Goal: Transaction & Acquisition: Download file/media

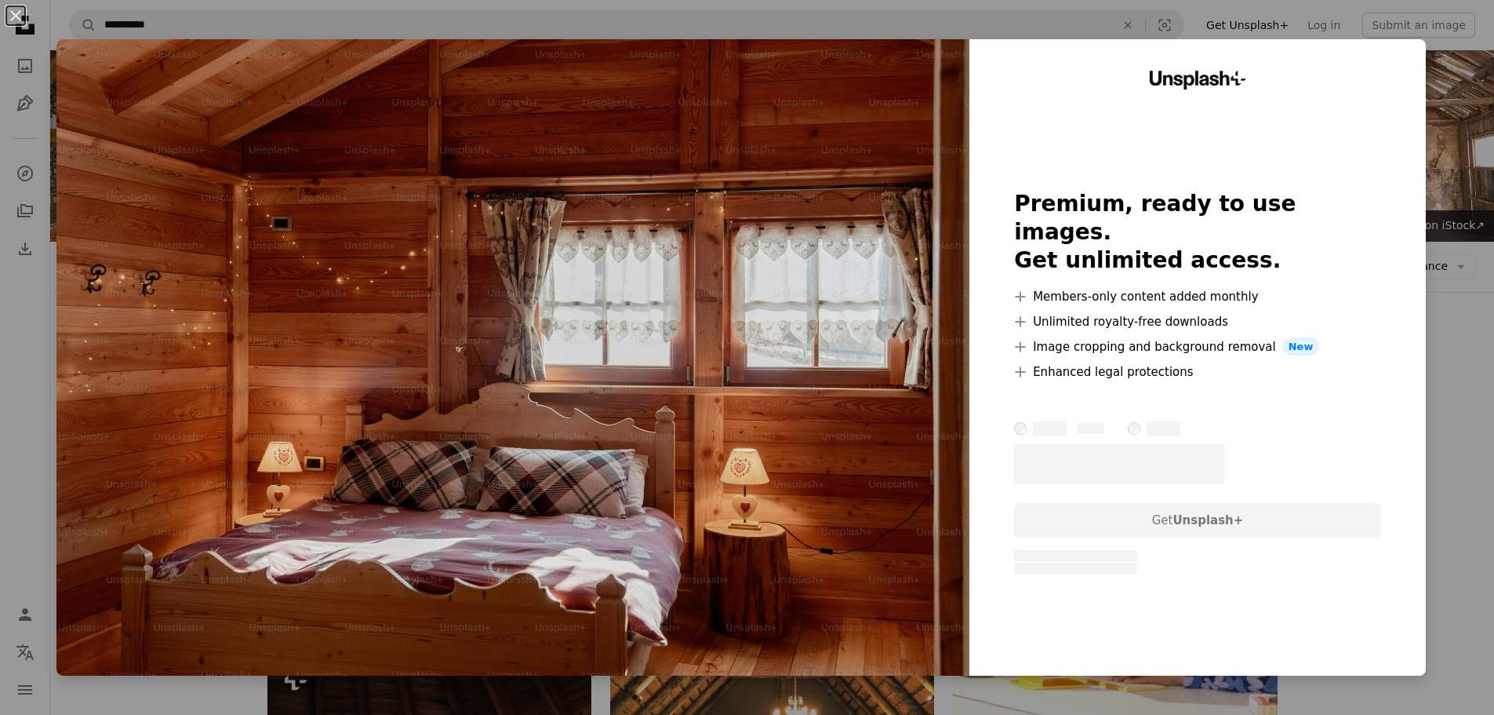
scroll to position [78, 0]
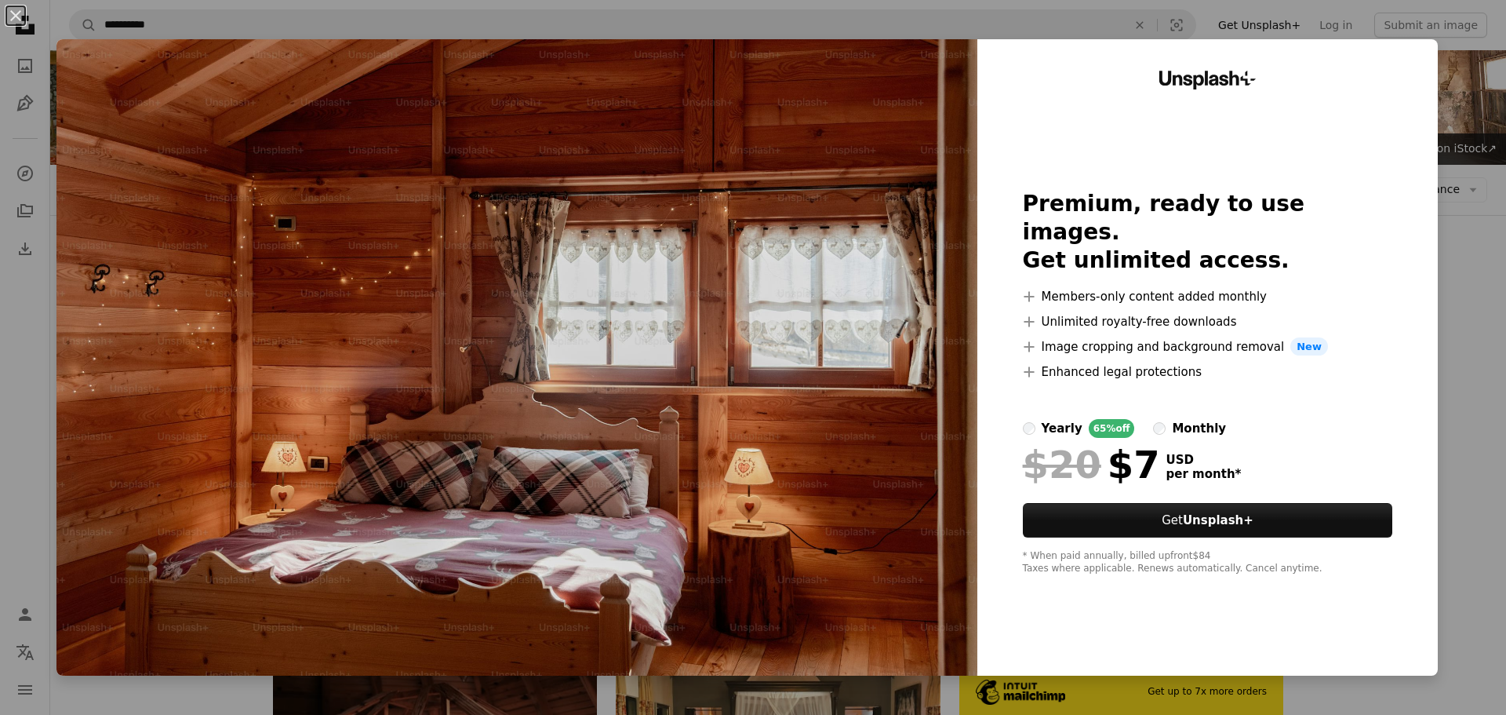
click at [1448, 256] on div "An X shape Unsplash+ Premium, ready to use images. Get unlimited access. A plus…" at bounding box center [753, 357] width 1506 height 715
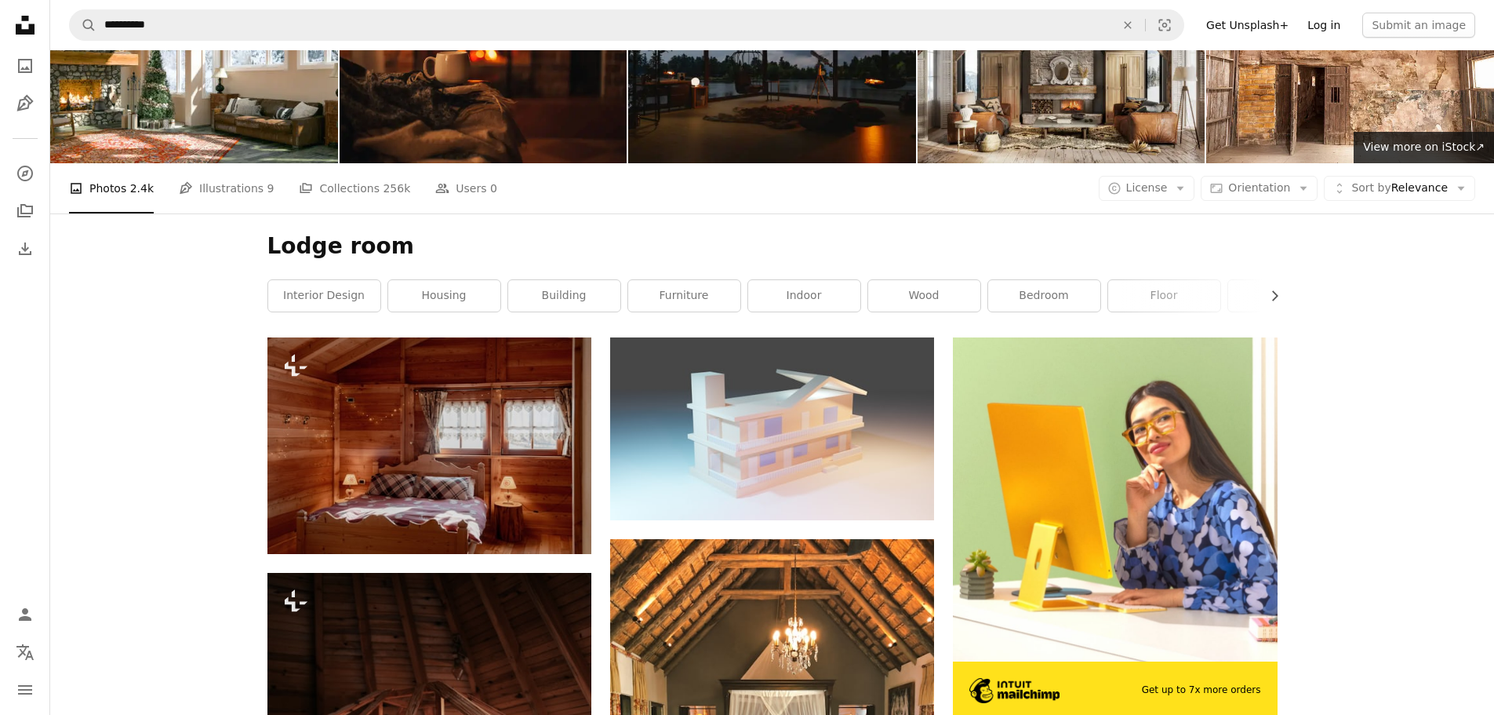
click at [1342, 22] on link "Log in" at bounding box center [1324, 25] width 52 height 25
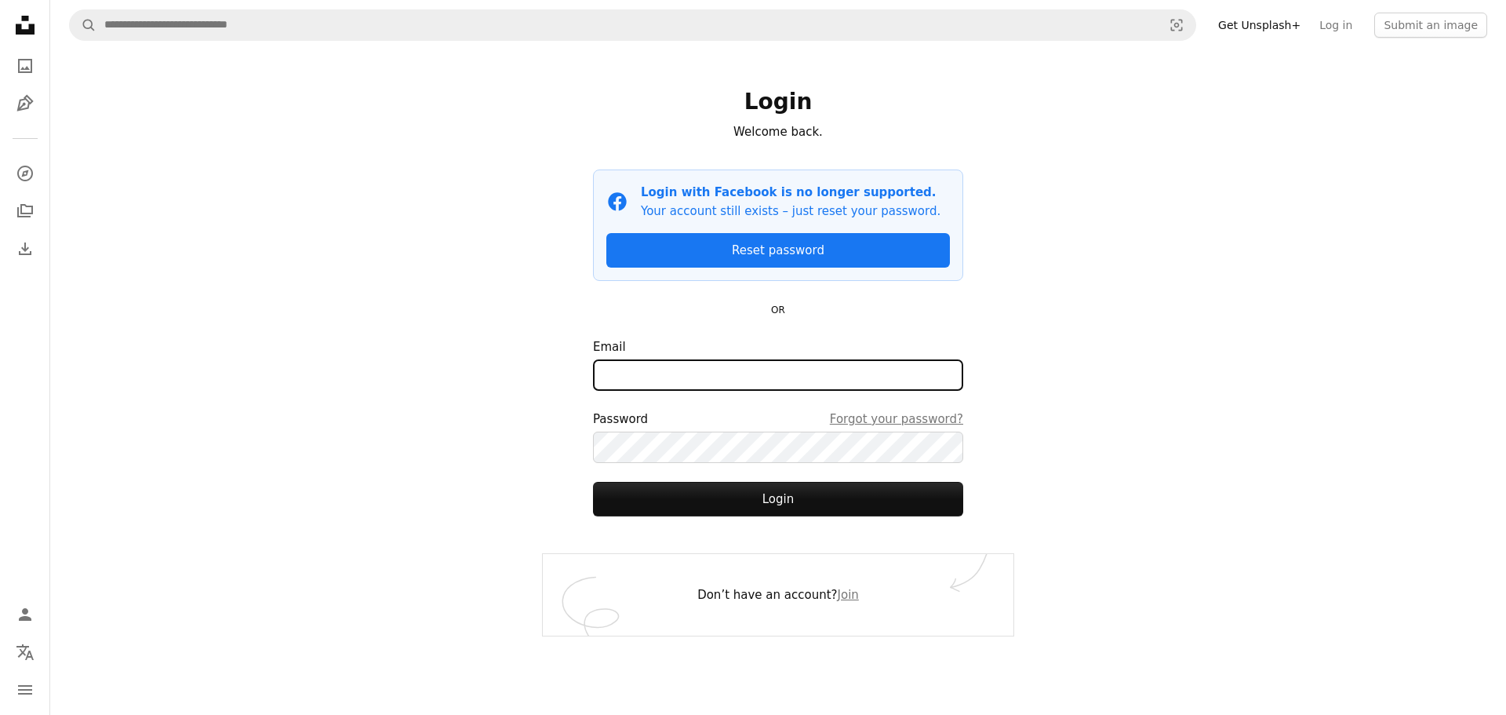
click at [644, 376] on input "Email" at bounding box center [778, 374] width 370 height 31
type input "**********"
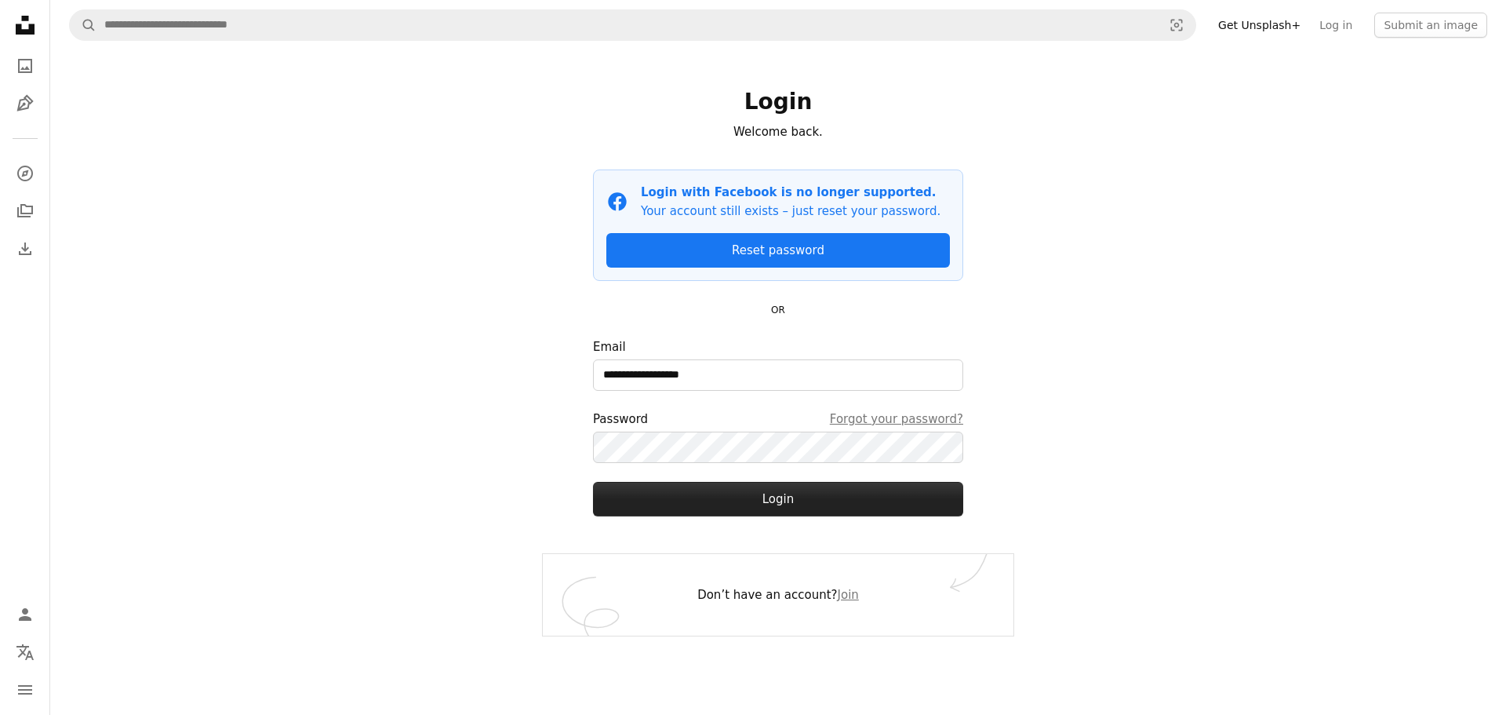
click at [764, 493] on button "Login" at bounding box center [778, 499] width 370 height 35
